Goal: Task Accomplishment & Management: Complete application form

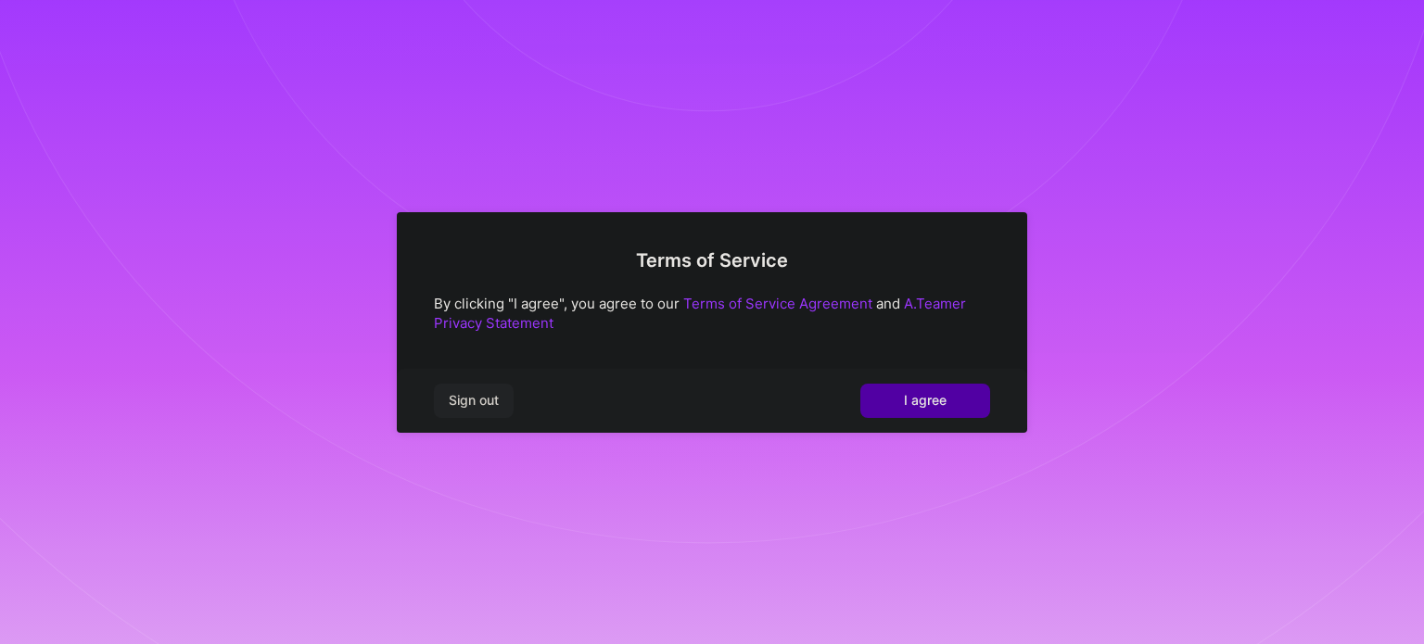
click at [938, 409] on span "I agree" at bounding box center [925, 400] width 43 height 19
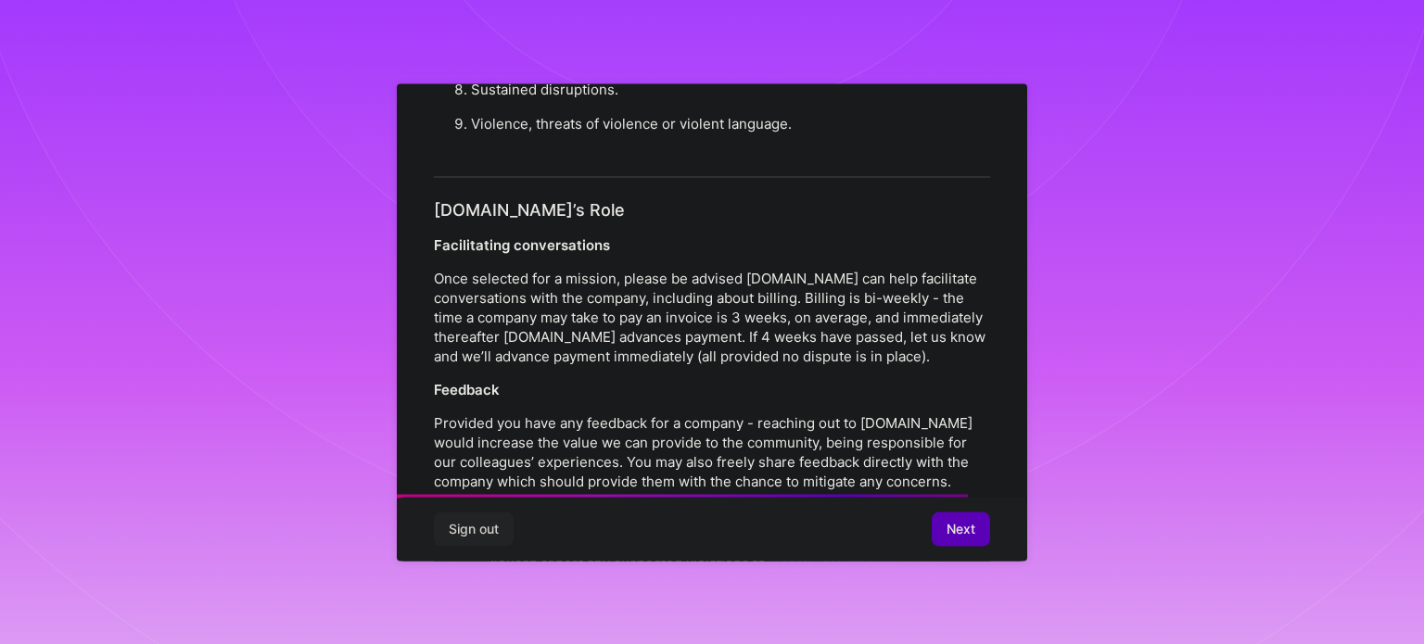
scroll to position [2150, 0]
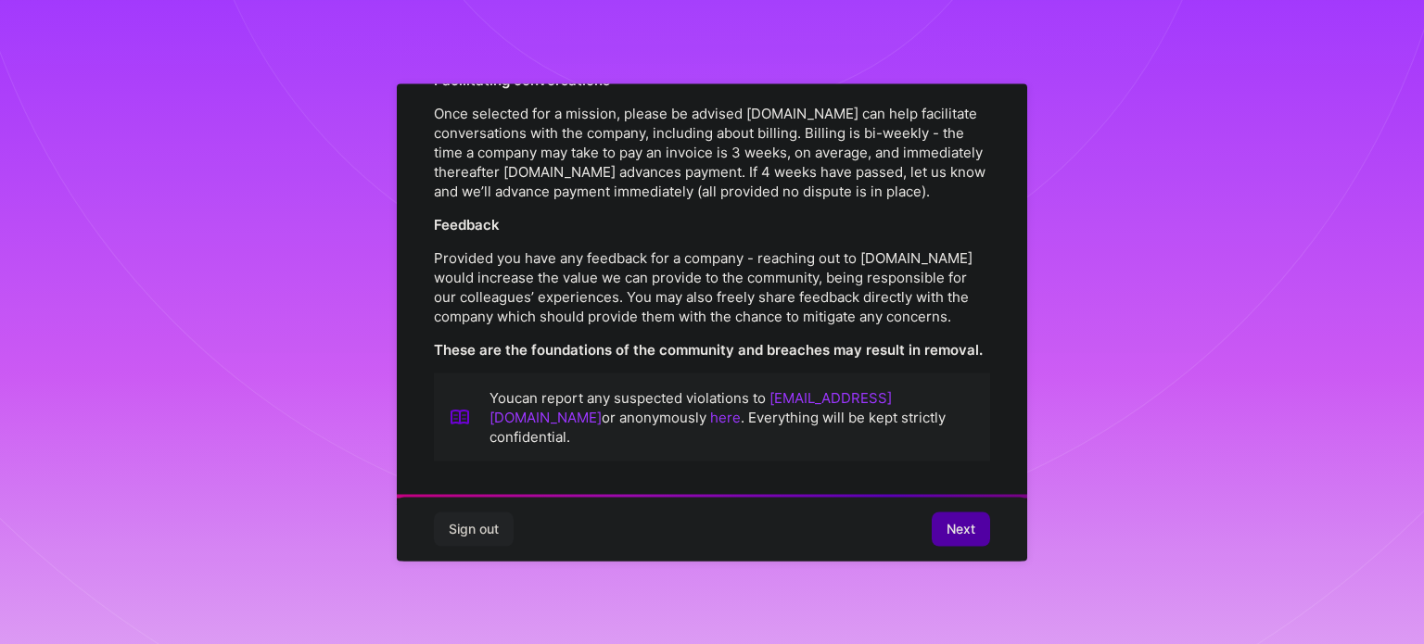
click at [960, 524] on span "Next" at bounding box center [961, 529] width 29 height 19
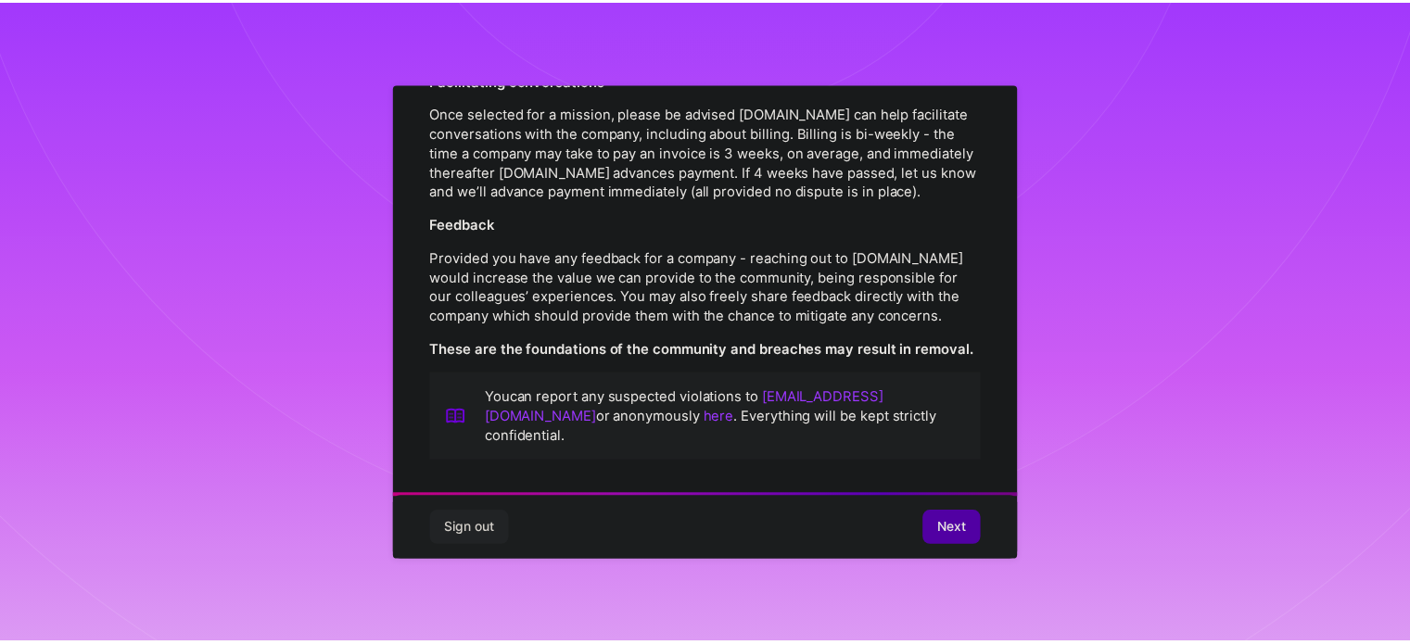
scroll to position [22, 0]
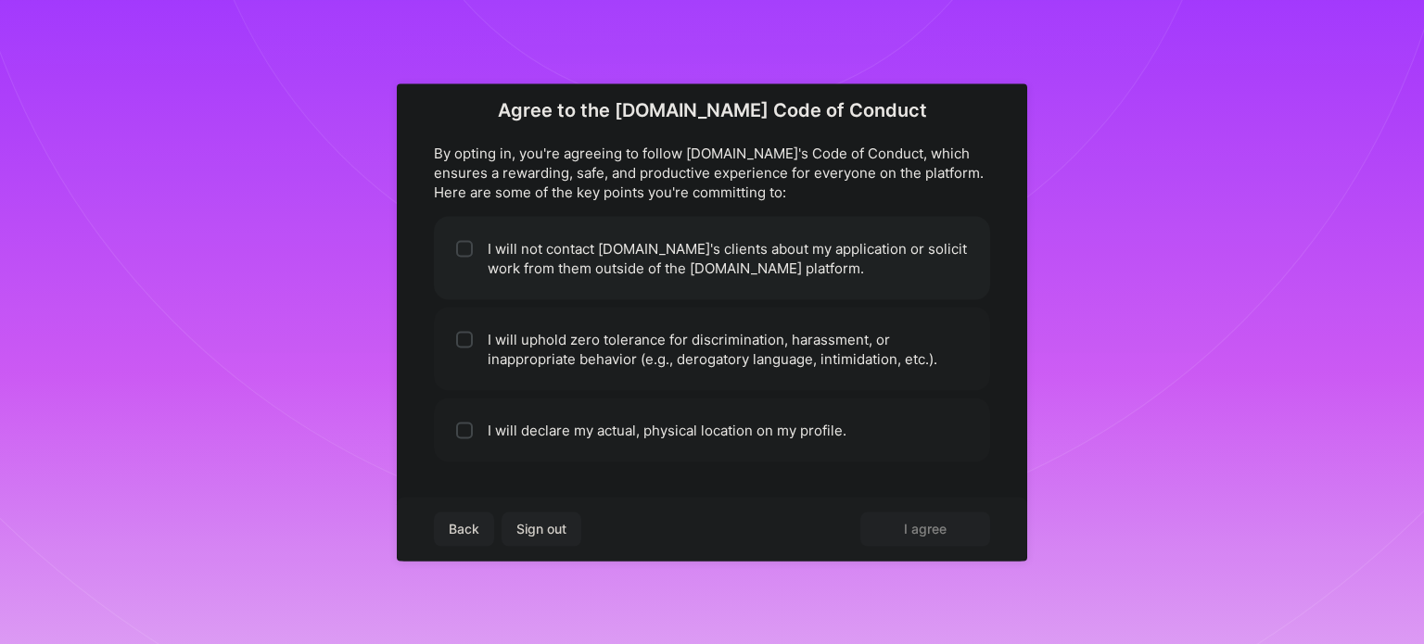
click at [613, 266] on li "I will not contact [DOMAIN_NAME]'s clients about my application or solicit work…" at bounding box center [712, 257] width 556 height 83
checkbox input "true"
click at [609, 336] on li "I will uphold zero tolerance for discrimination, harassment, or inappropriate b…" at bounding box center [712, 348] width 556 height 83
checkbox input "true"
click at [584, 438] on li "I will declare my actual, physical location on my profile." at bounding box center [712, 430] width 556 height 64
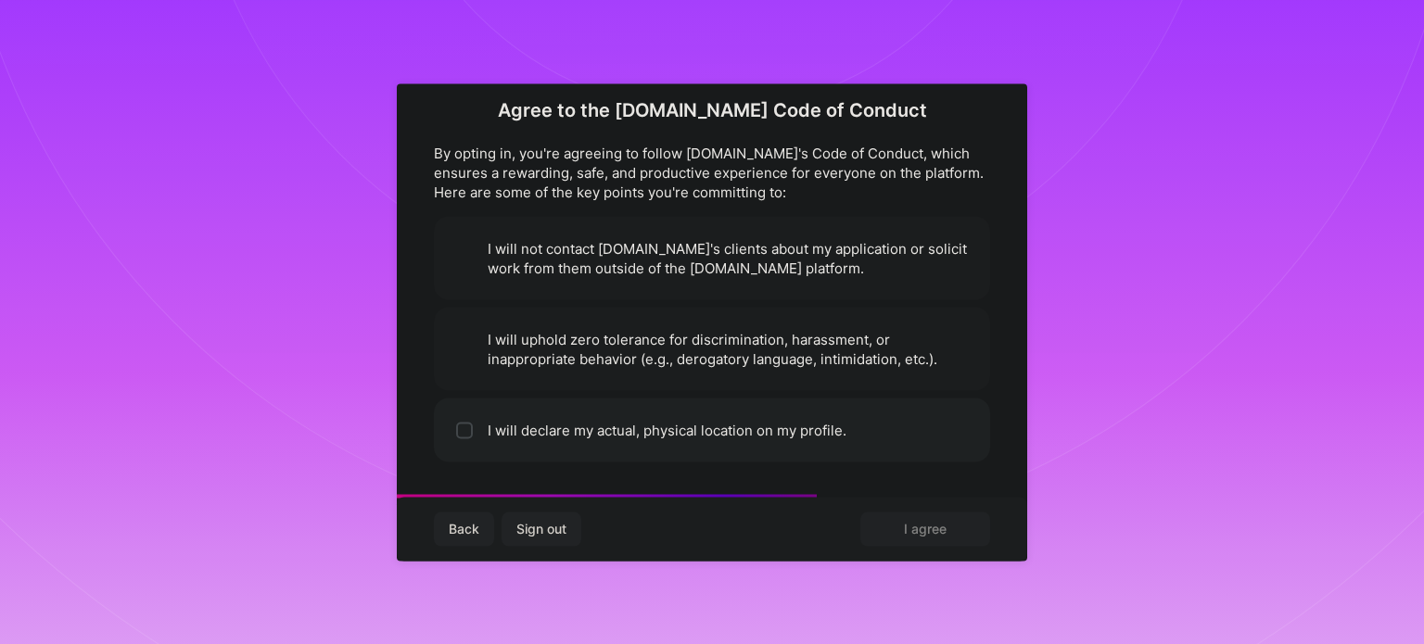
checkbox input "true"
click at [909, 535] on span "I agree" at bounding box center [925, 529] width 43 height 19
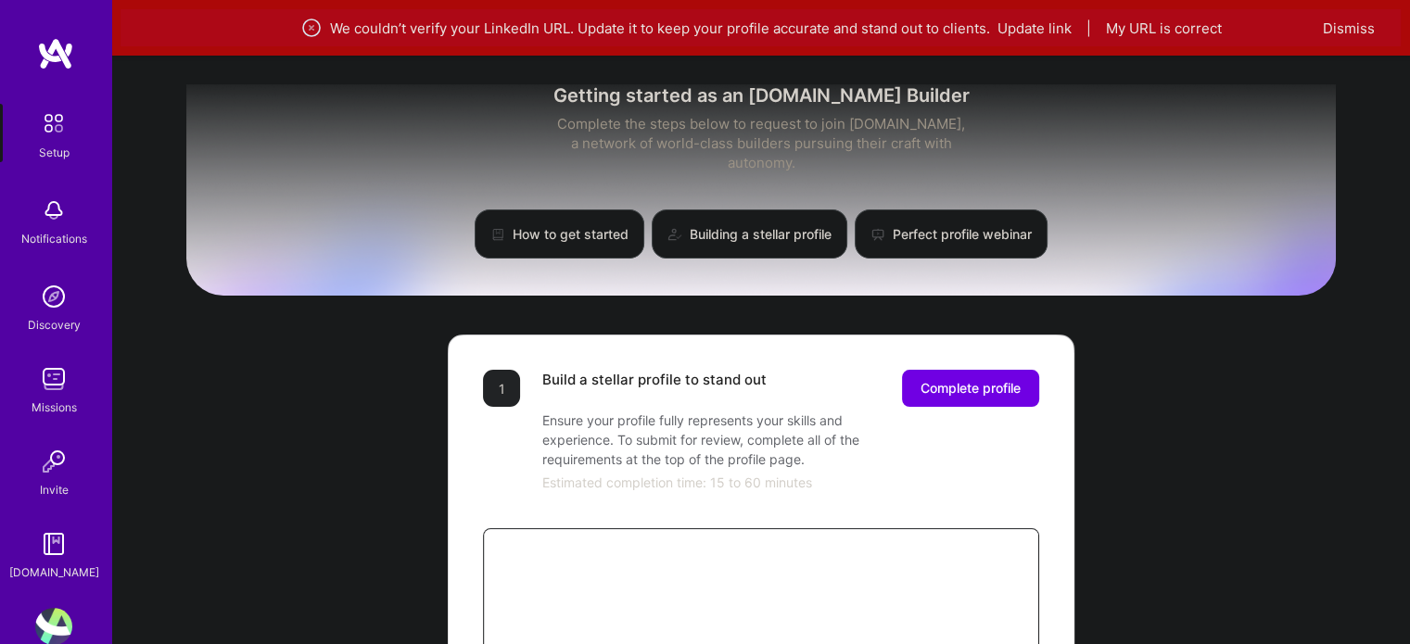
click at [24, 374] on link "Missions" at bounding box center [53, 389] width 115 height 57
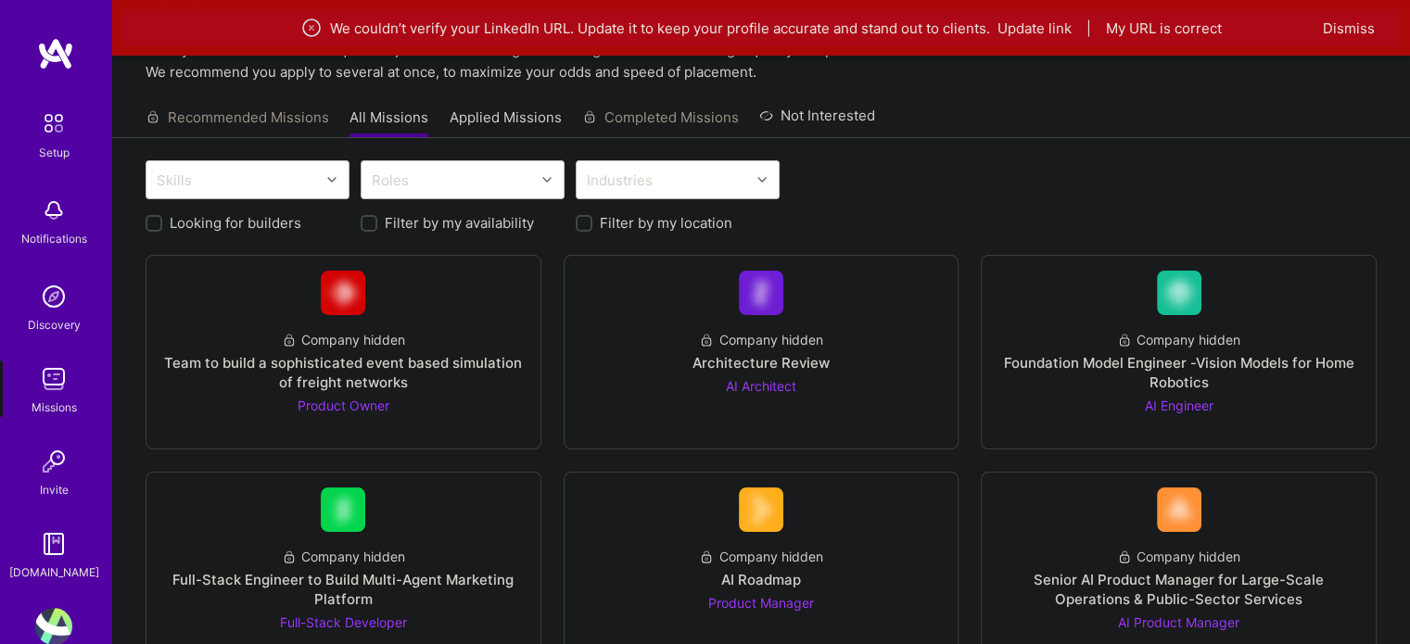
scroll to position [93, 0]
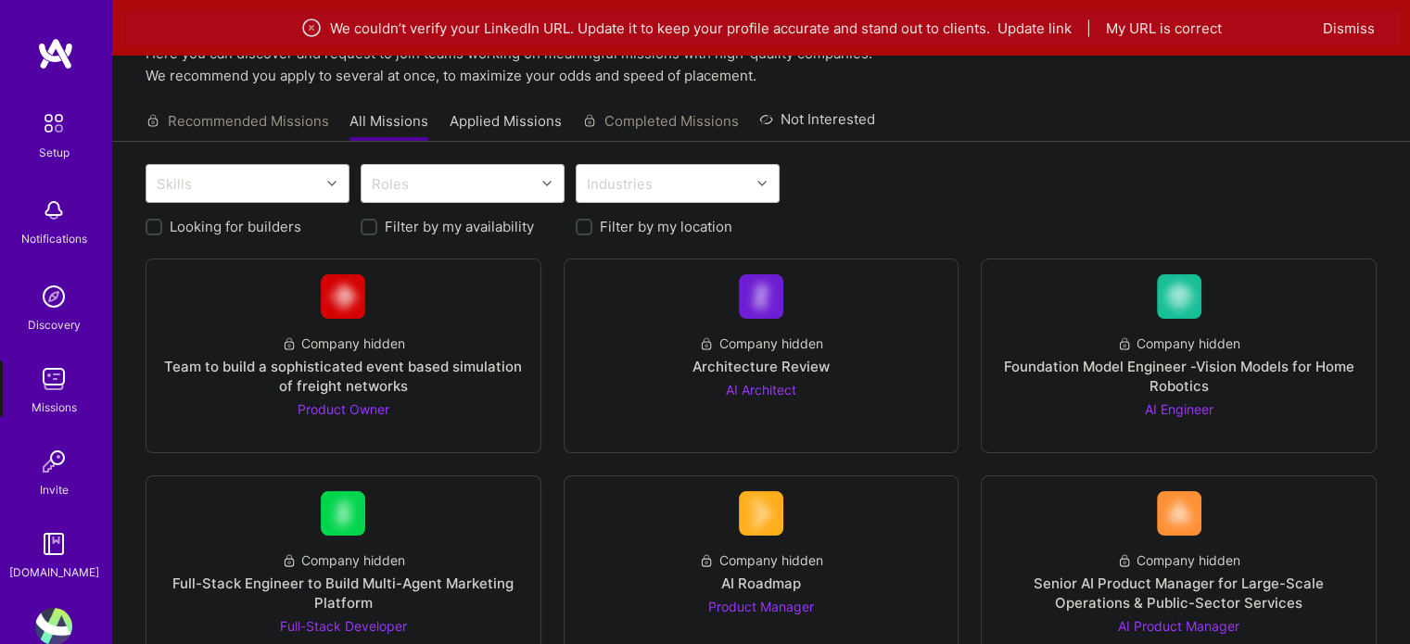
click at [290, 189] on div "Skills" at bounding box center [232, 183] width 173 height 37
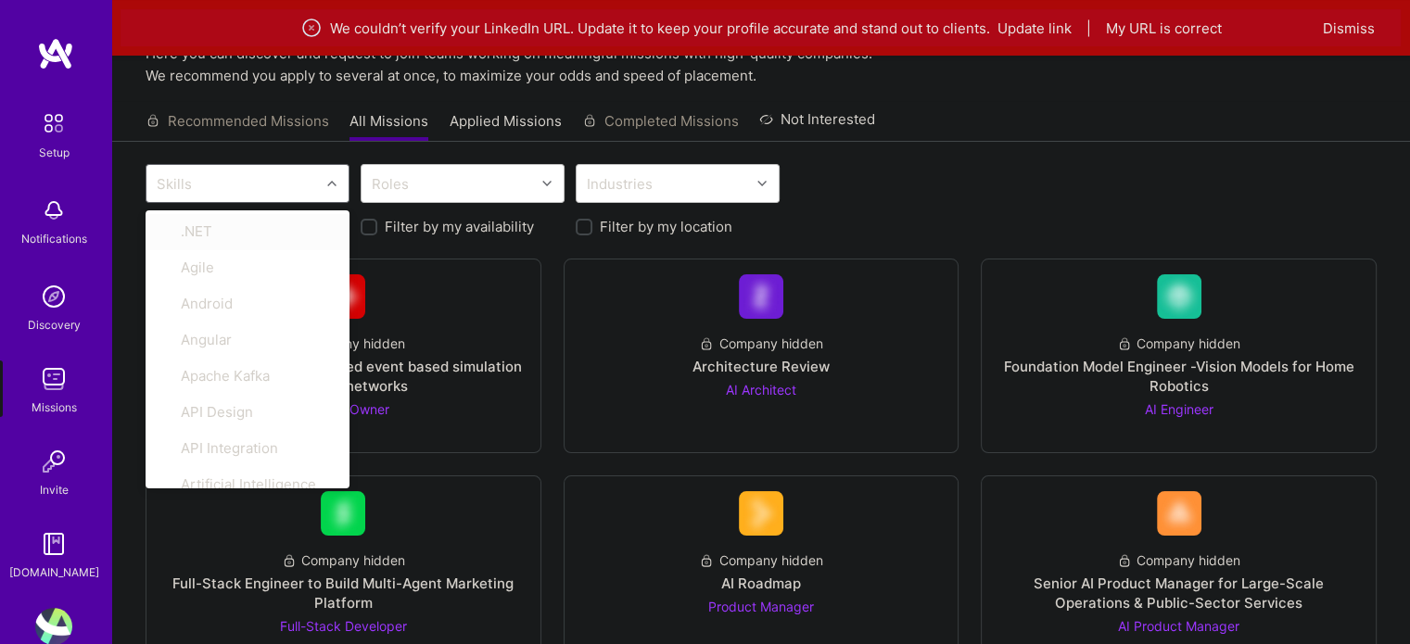
click at [290, 189] on div "Skills" at bounding box center [232, 183] width 173 height 37
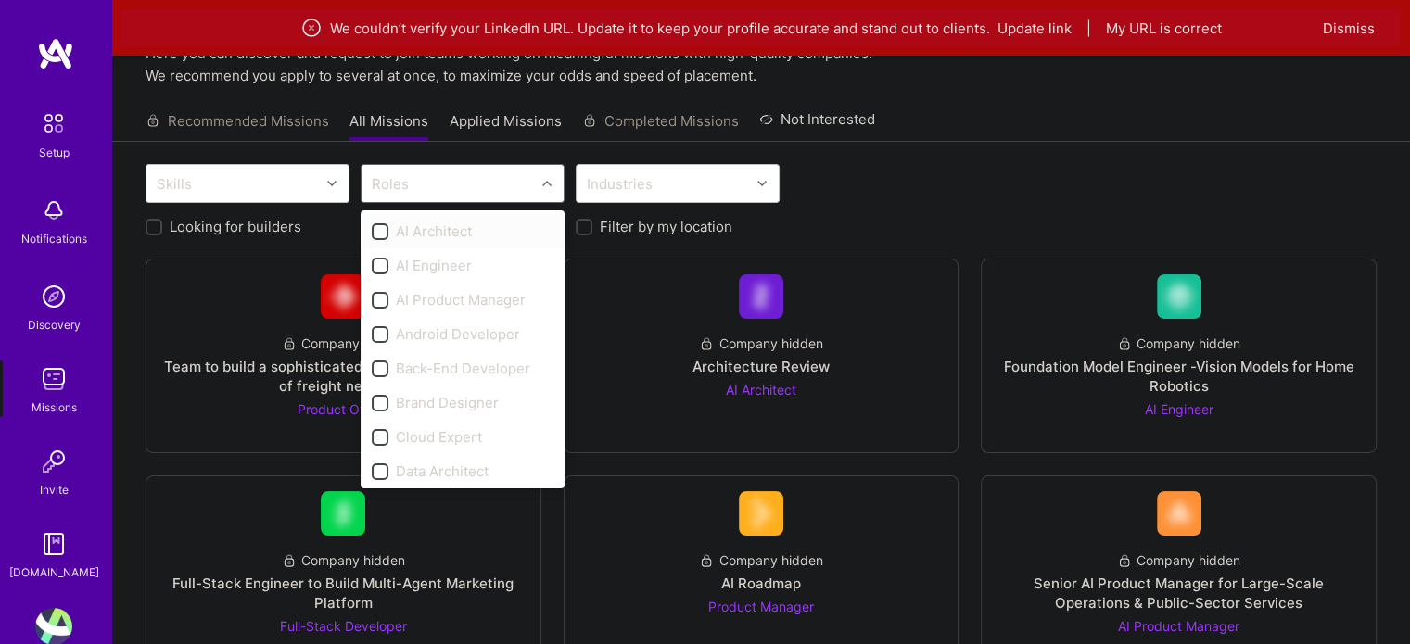
click at [483, 173] on div "Roles" at bounding box center [448, 183] width 173 height 37
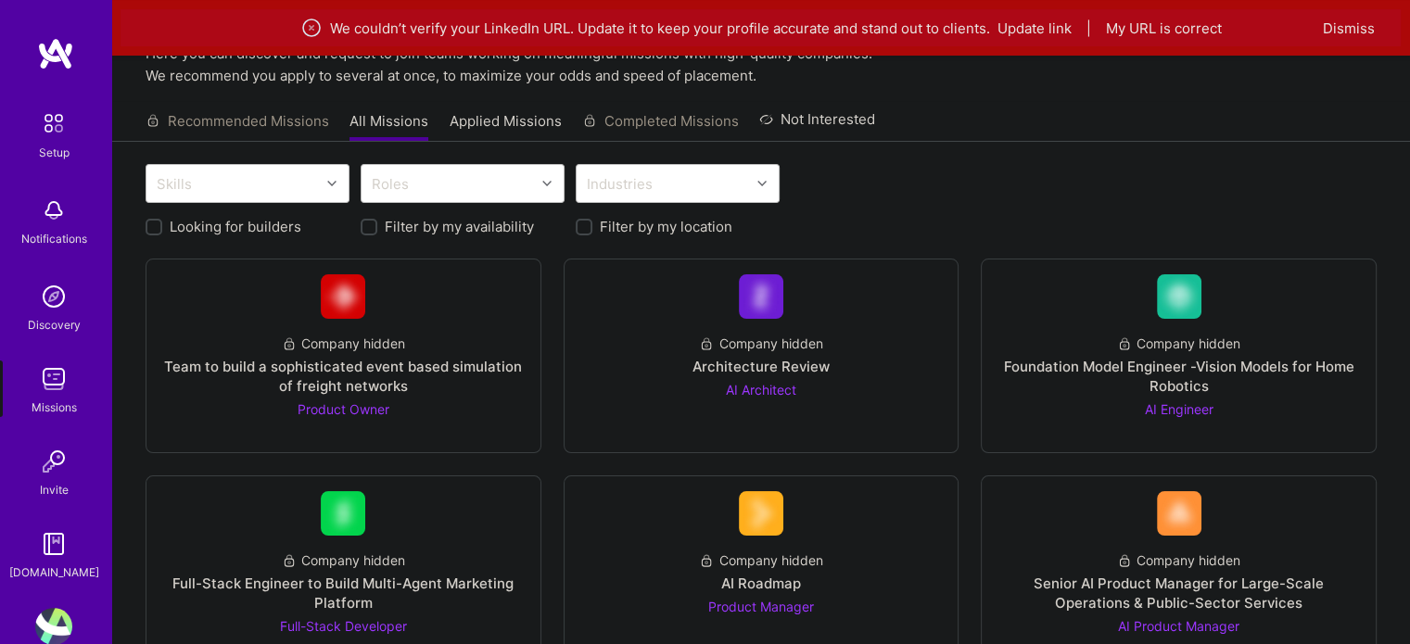
click at [975, 165] on div "Skills Roles Industries" at bounding box center [761, 186] width 1231 height 44
click at [511, 121] on link "Applied Missions" at bounding box center [506, 126] width 112 height 31
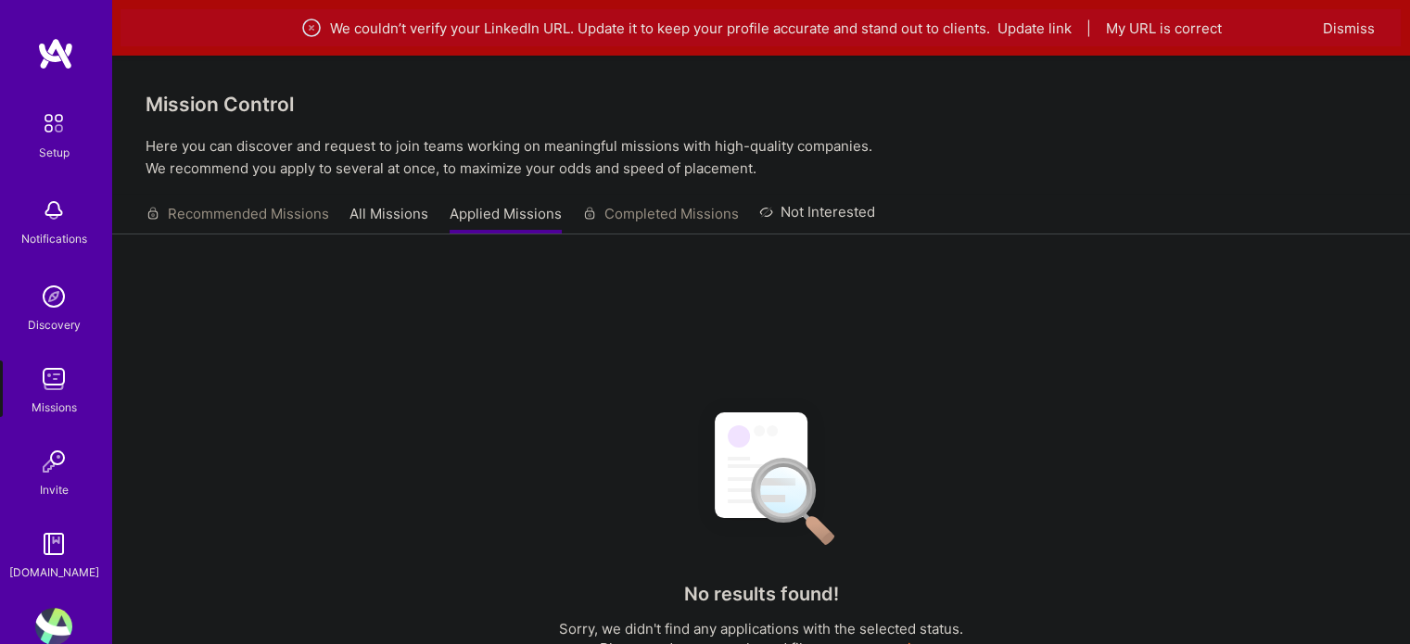
click at [381, 227] on link "All Missions" at bounding box center [389, 219] width 79 height 31
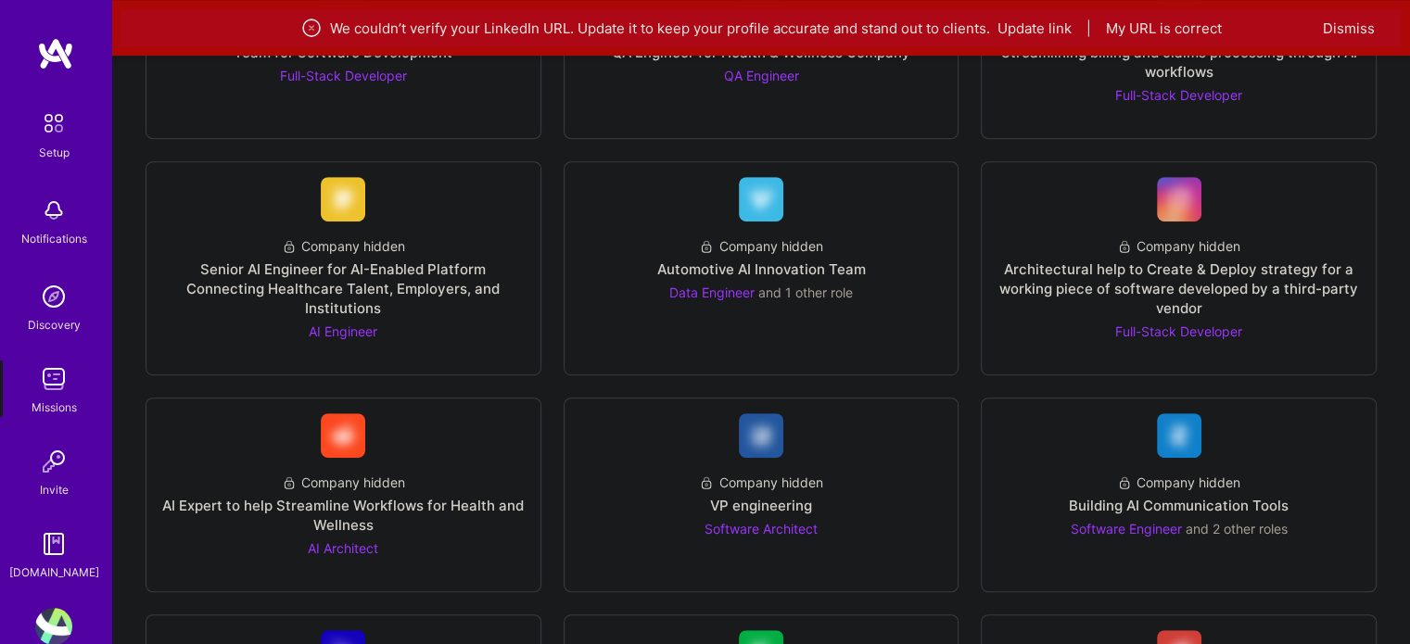
scroll to position [1298, 0]
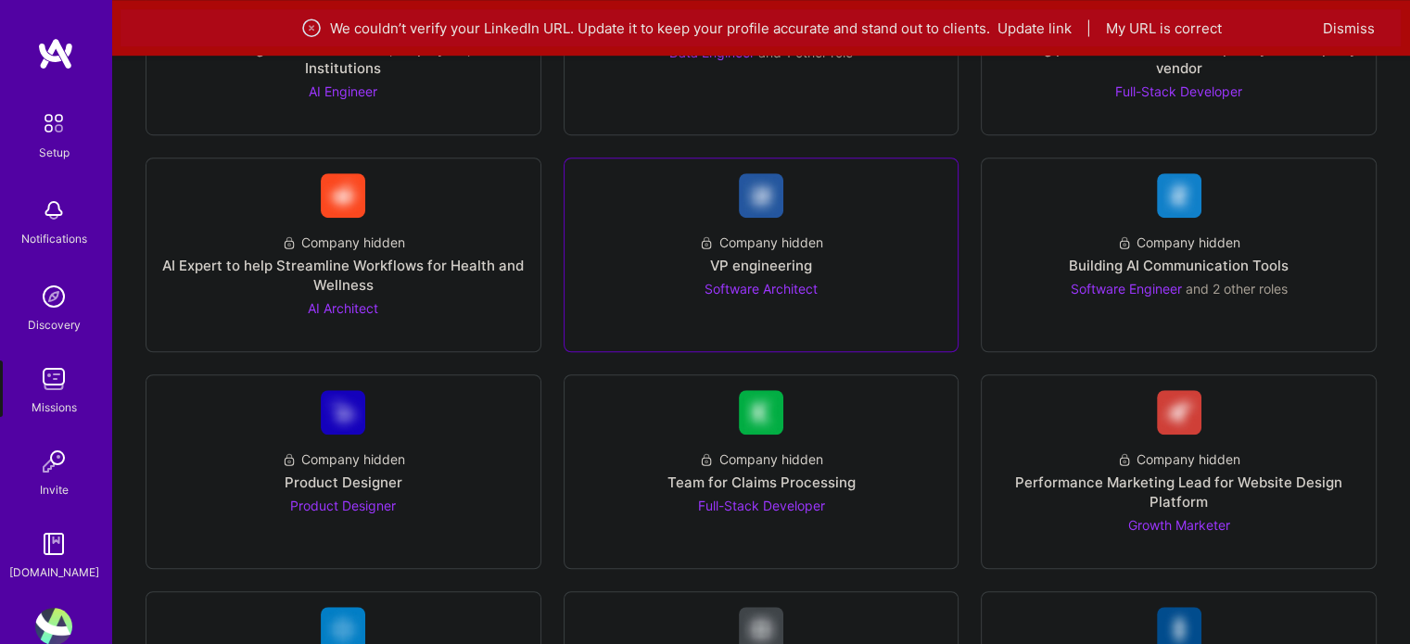
click at [709, 282] on span "Software Architect" at bounding box center [761, 289] width 113 height 16
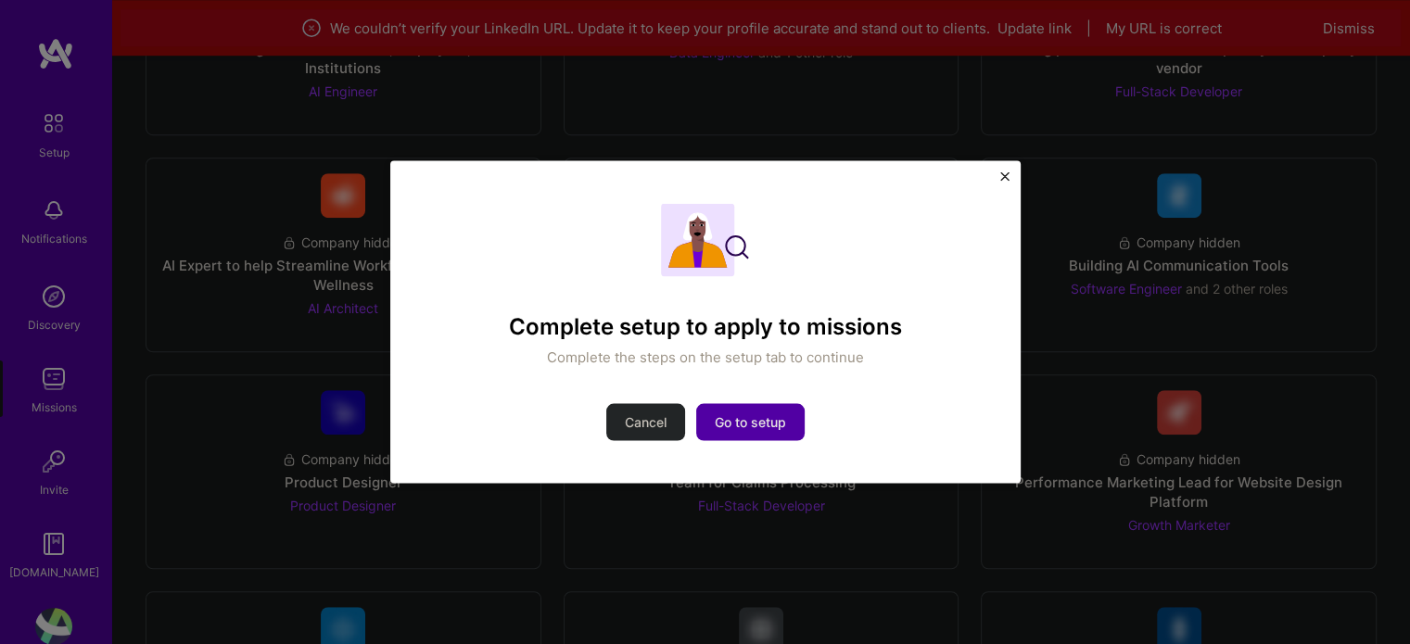
click at [750, 437] on button "Go to setup" at bounding box center [750, 422] width 108 height 37
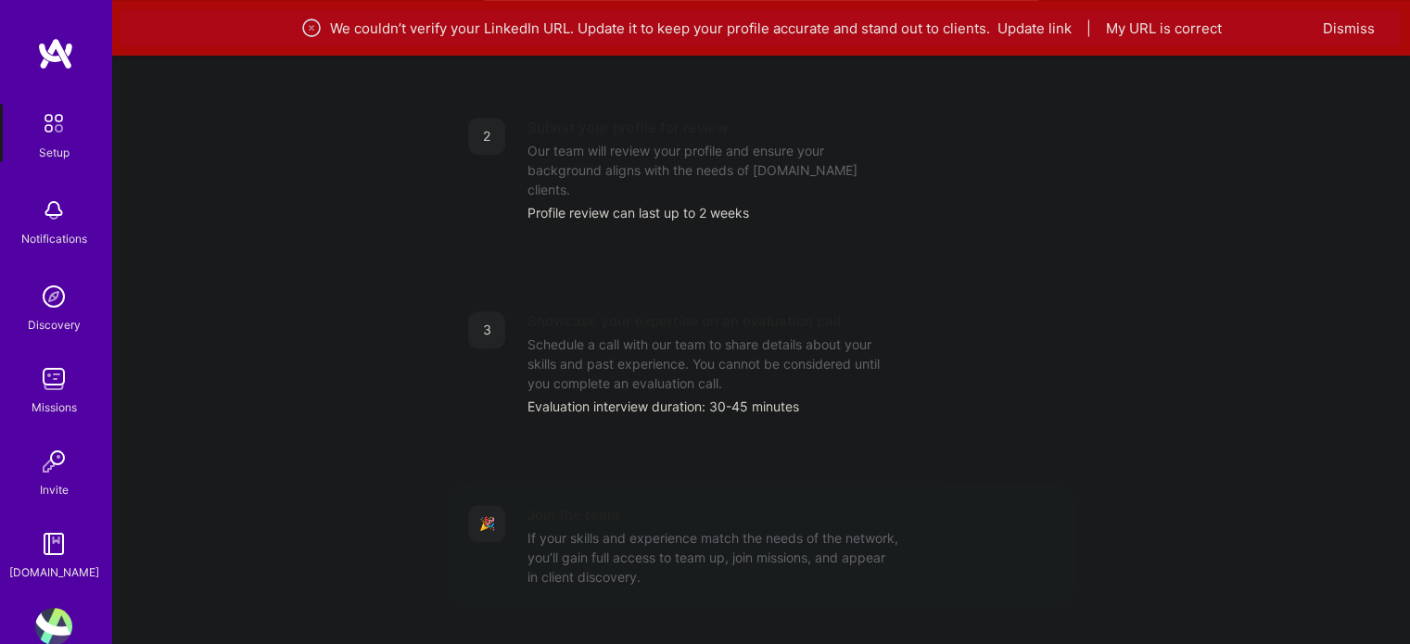
scroll to position [820, 0]
